Goal: Task Accomplishment & Management: Manage account settings

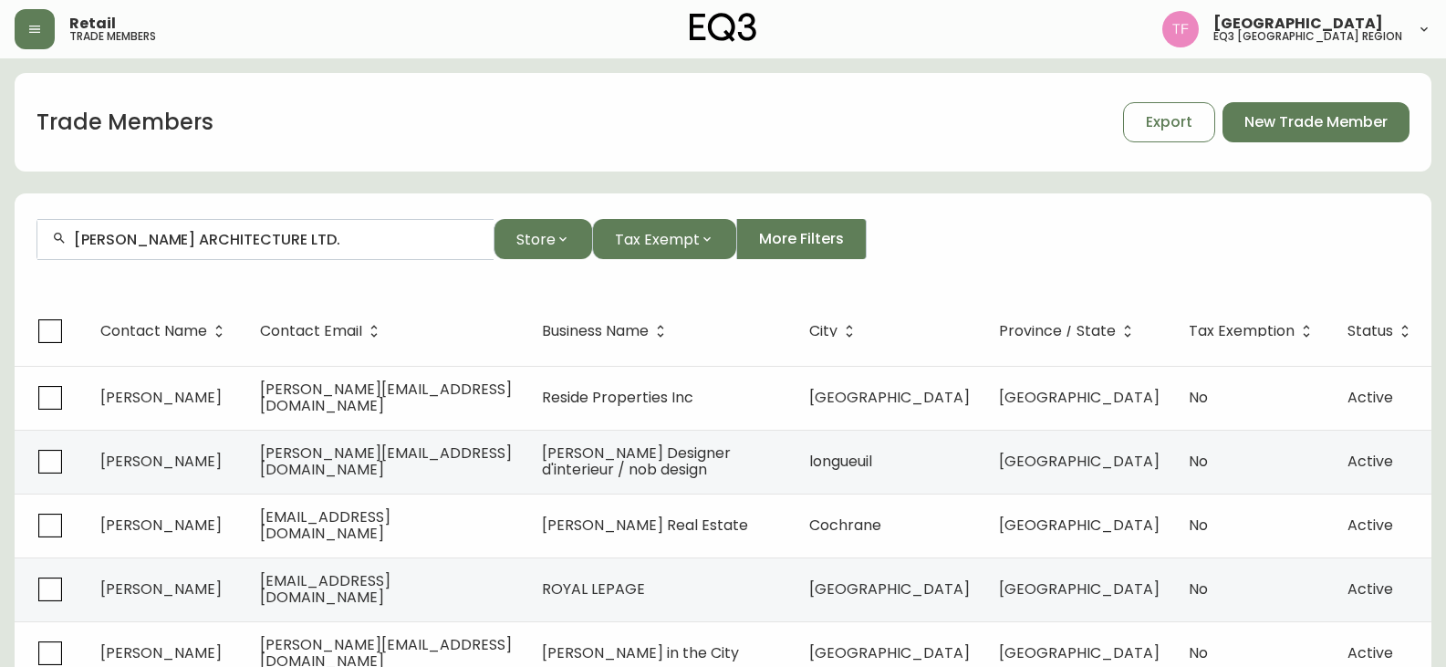
click at [357, 243] on input "[PERSON_NAME] ARCHITECTURE LTD." at bounding box center [276, 239] width 405 height 17
click at [56, 30] on div "Retail trade members" at bounding box center [251, 29] width 473 height 40
click at [32, 31] on icon "button" at bounding box center [34, 29] width 15 height 15
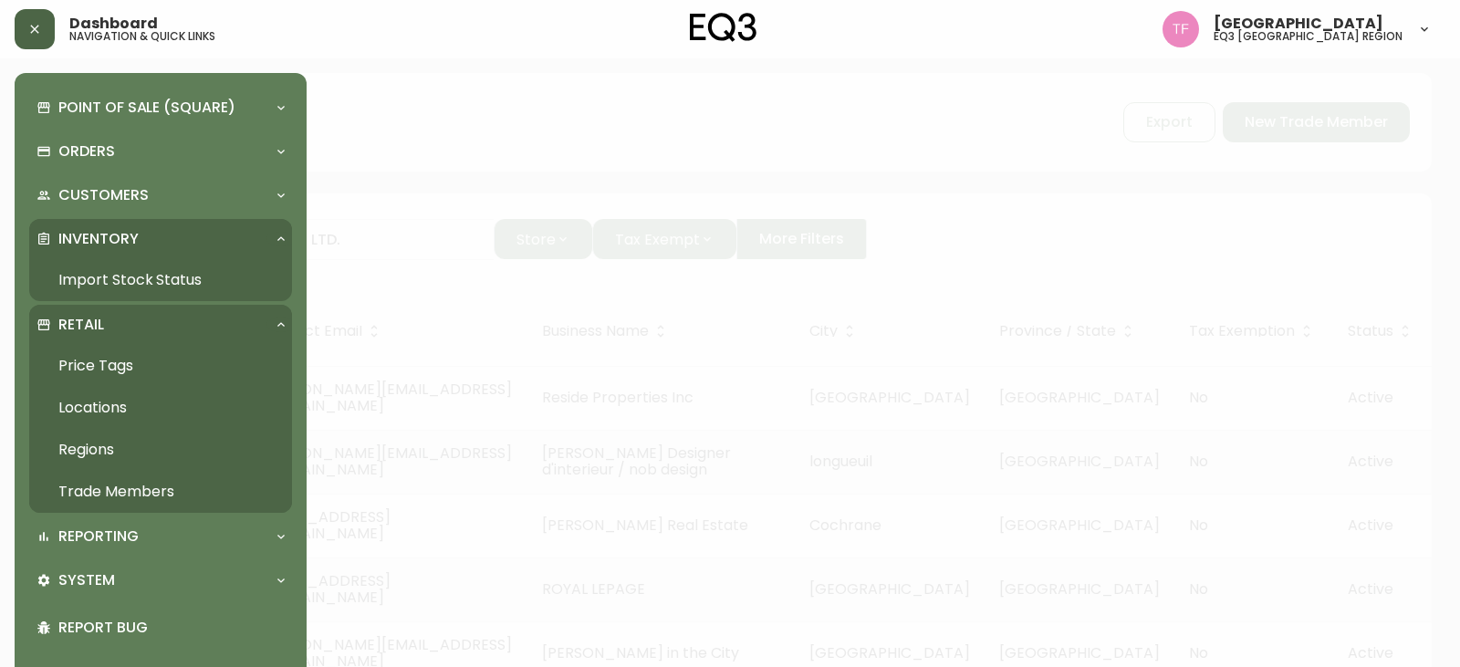
drag, startPoint x: 79, startPoint y: 476, endPoint x: 97, endPoint y: 475, distance: 17.4
click at [79, 476] on link "Trade Members" at bounding box center [160, 492] width 263 height 42
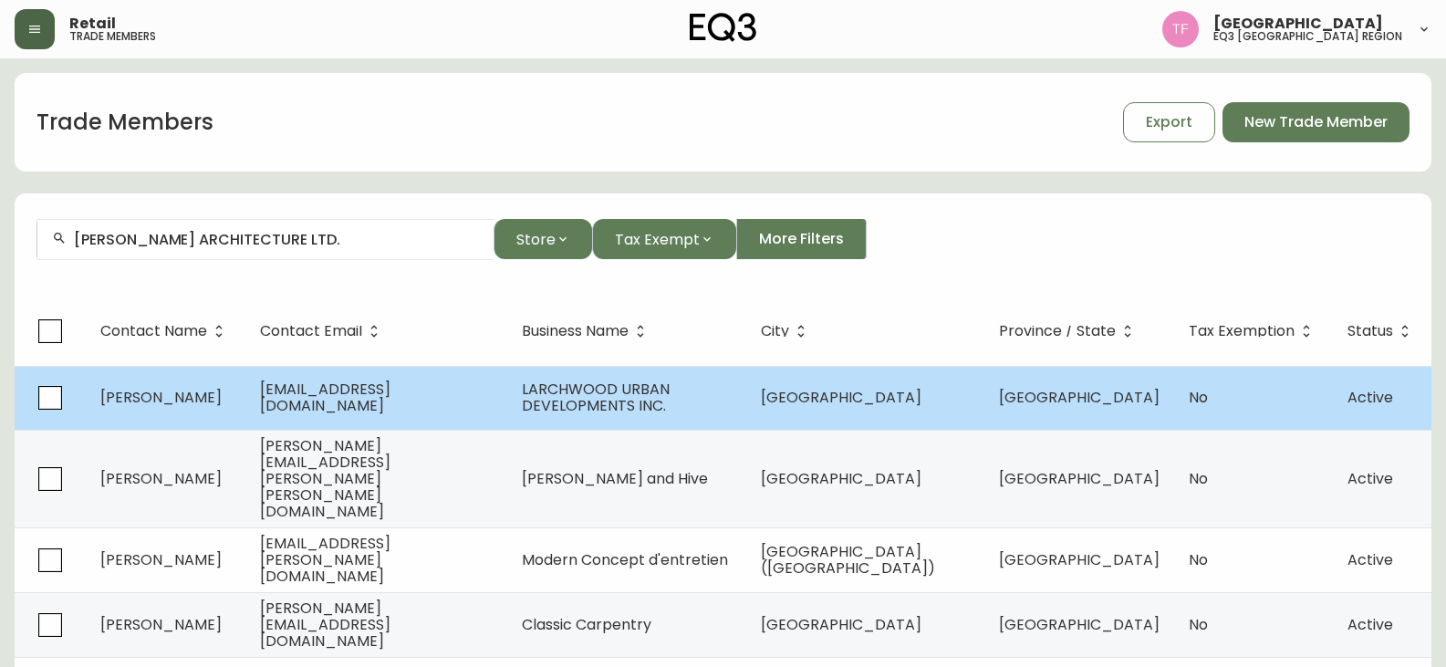
click at [604, 392] on span "LARCHWOOD URBAN DEVELOPMENTS INC." at bounding box center [596, 397] width 148 height 37
select select "ON"
select select "CA"
select select "CA_EN"
select select "Advertisement"
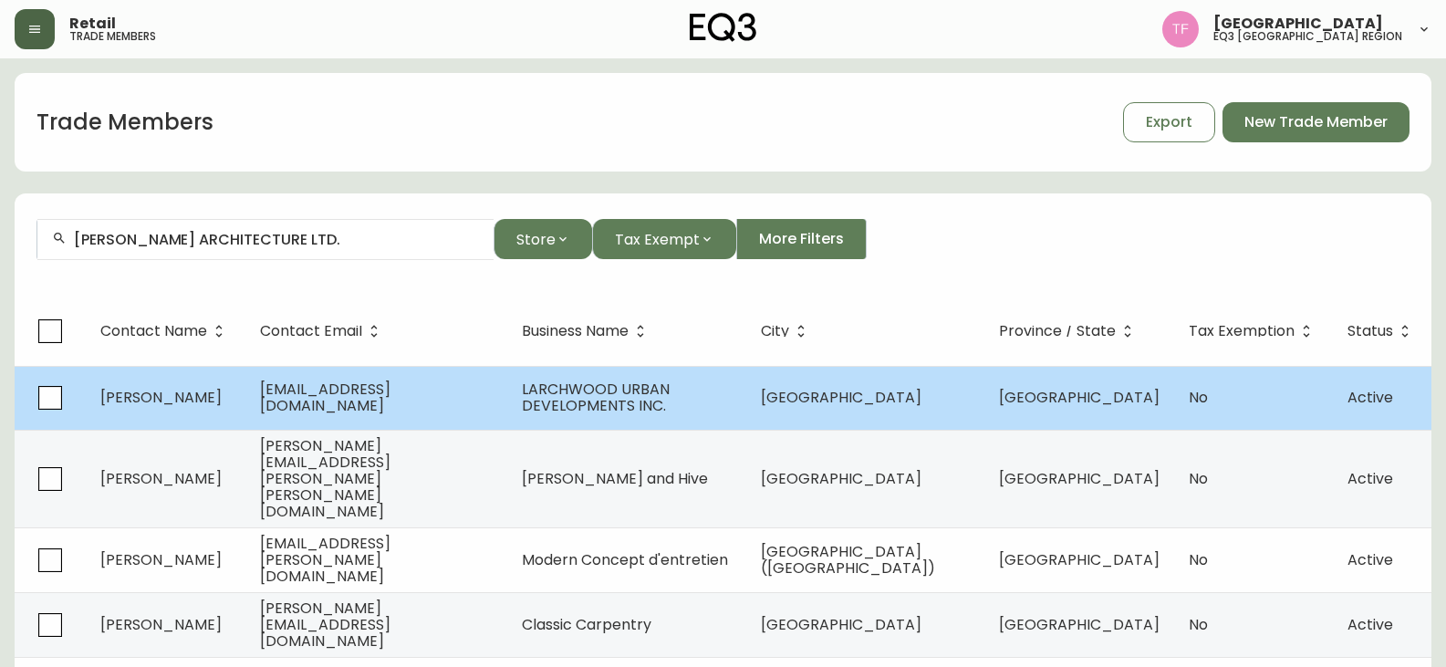
select select "Home Builder"
select select "false"
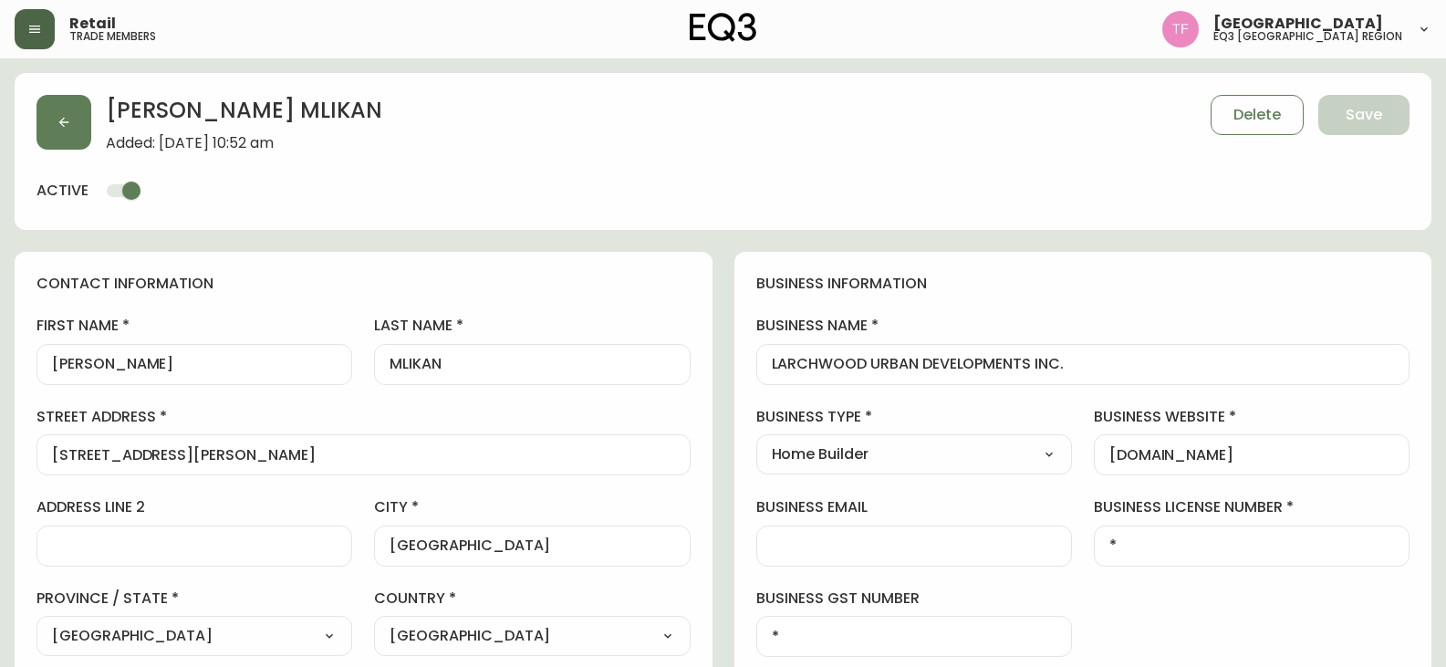
type input "EQ3 [GEOGRAPHIC_DATA]"
select select "cjw10z96r006i6gs06enveott"
